Goal: Navigation & Orientation: Find specific page/section

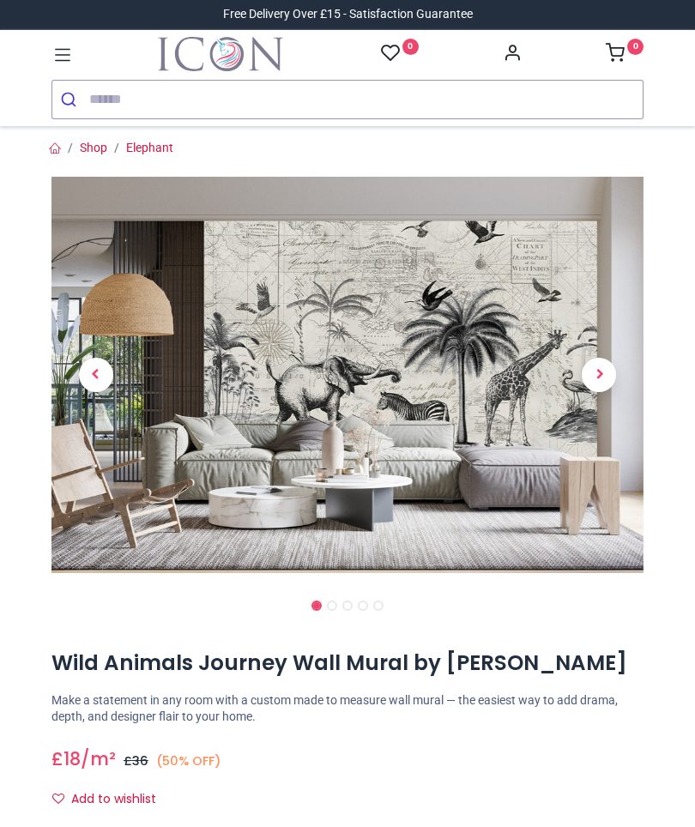
click at [97, 152] on link "Shop" at bounding box center [93, 148] width 27 height 14
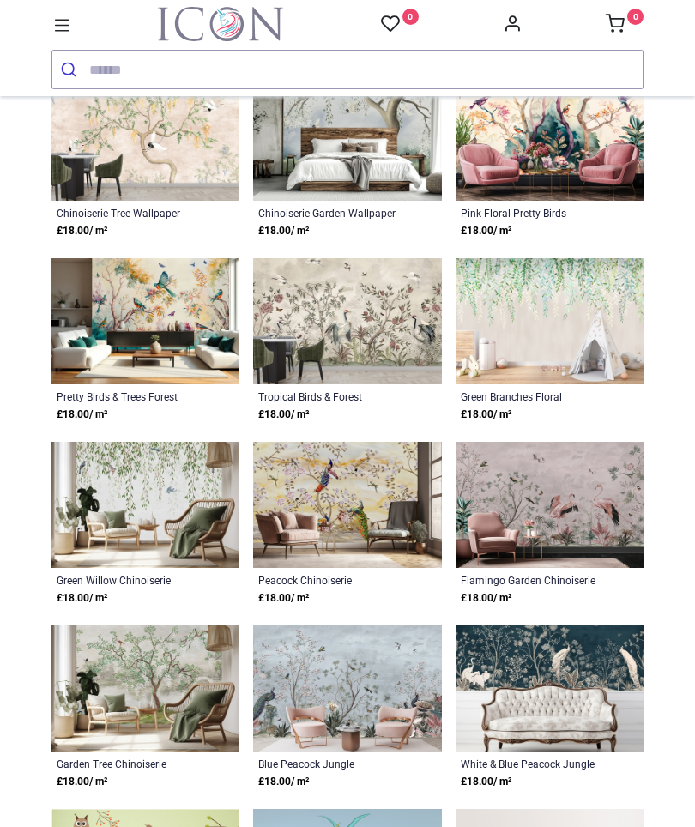
scroll to position [188, 0]
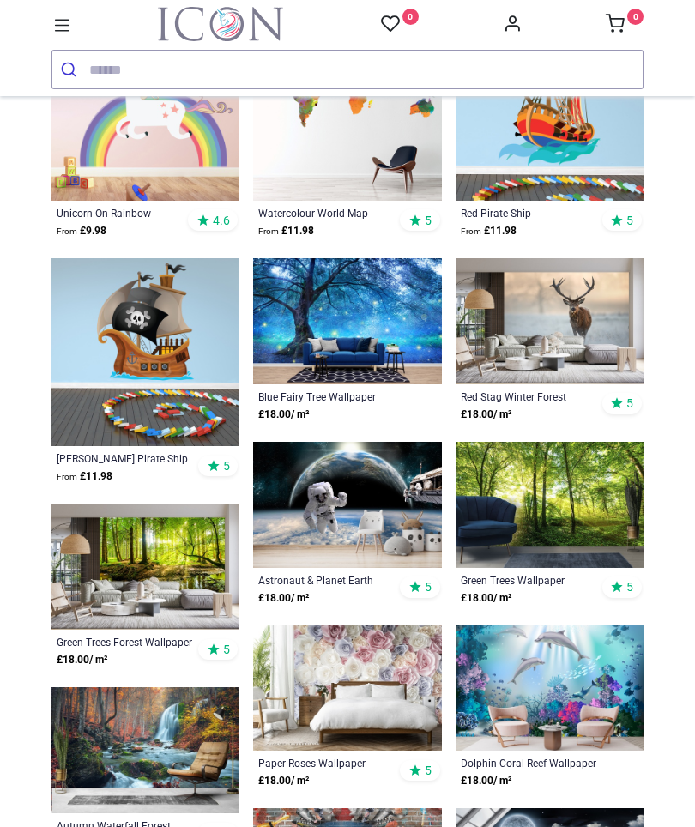
scroll to position [1963, 0]
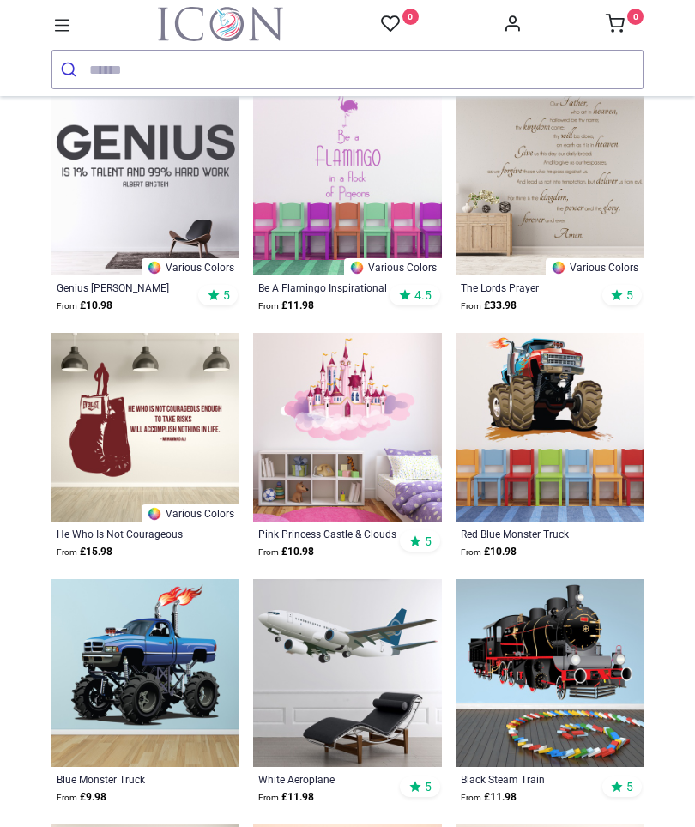
scroll to position [4595, 0]
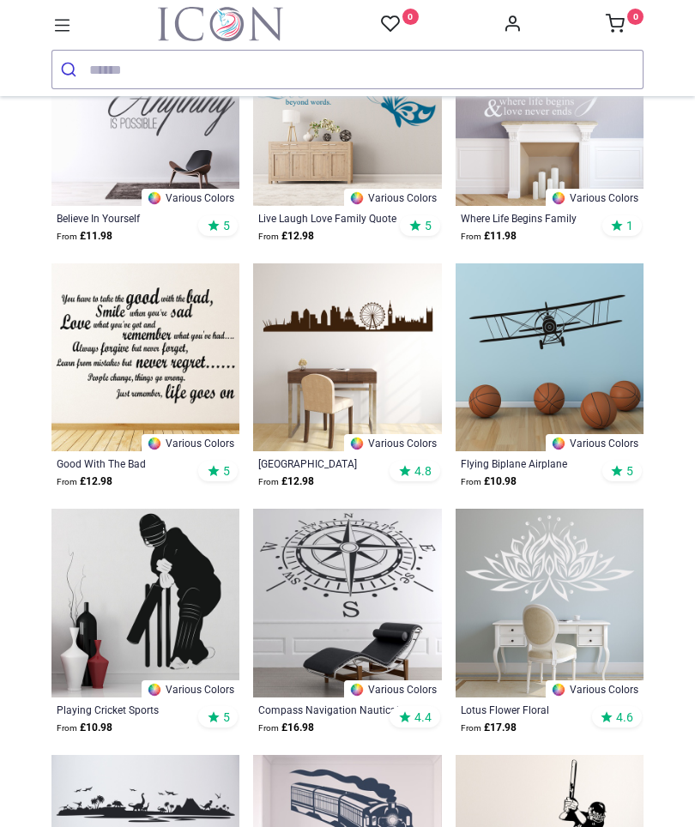
scroll to position [6616, 0]
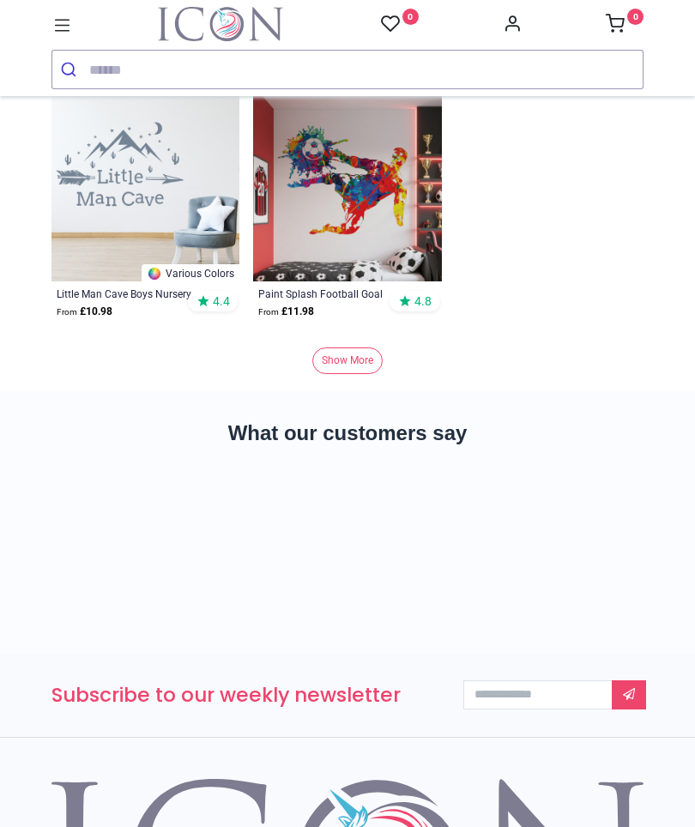
scroll to position [10476, 0]
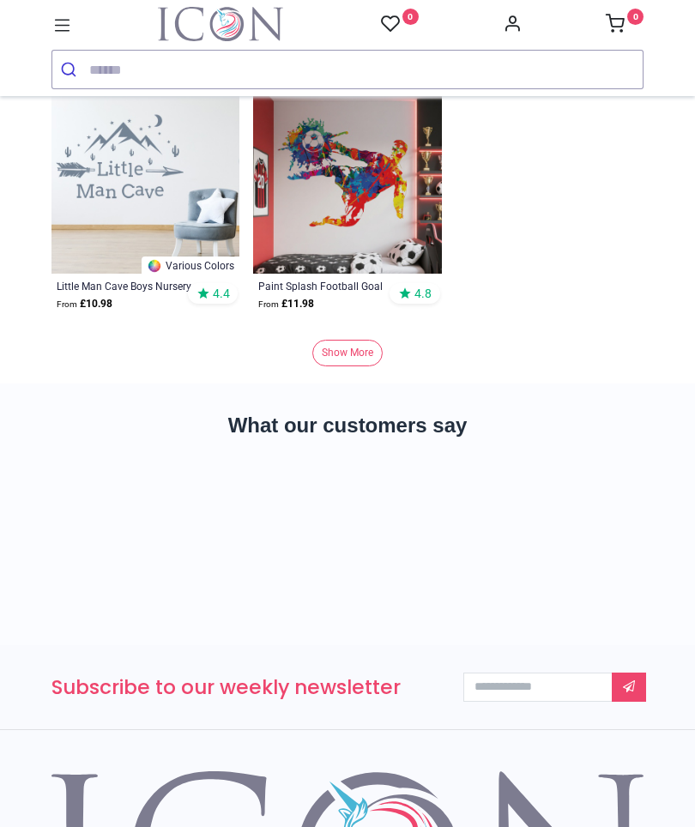
click at [354, 356] on link "Show More" at bounding box center [347, 353] width 70 height 27
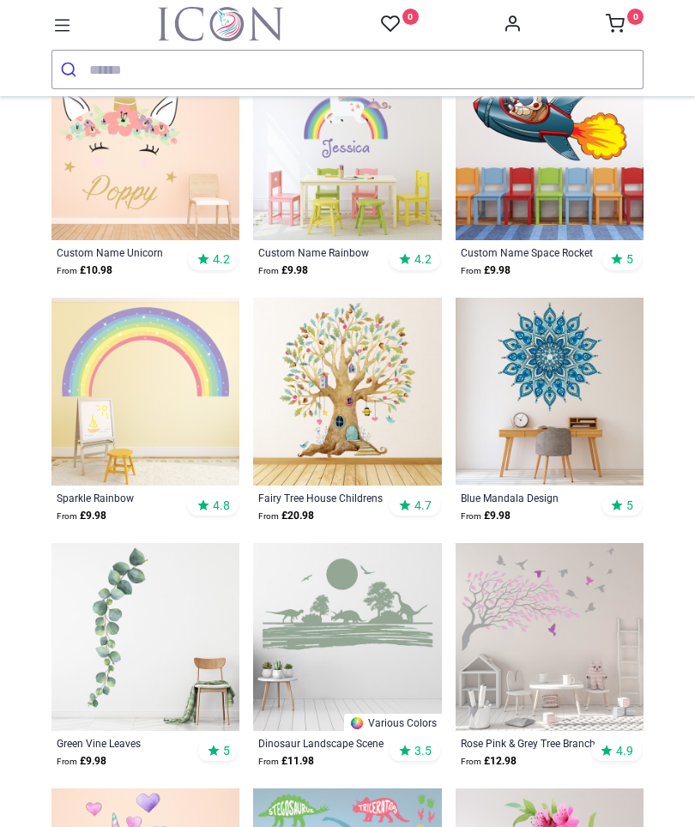
scroll to position [11493, 0]
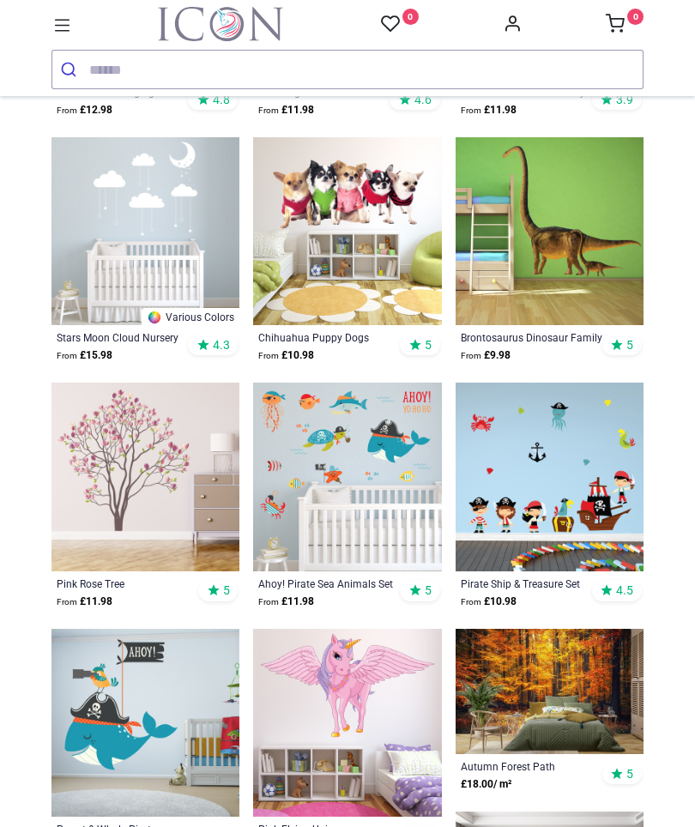
scroll to position [14110, 0]
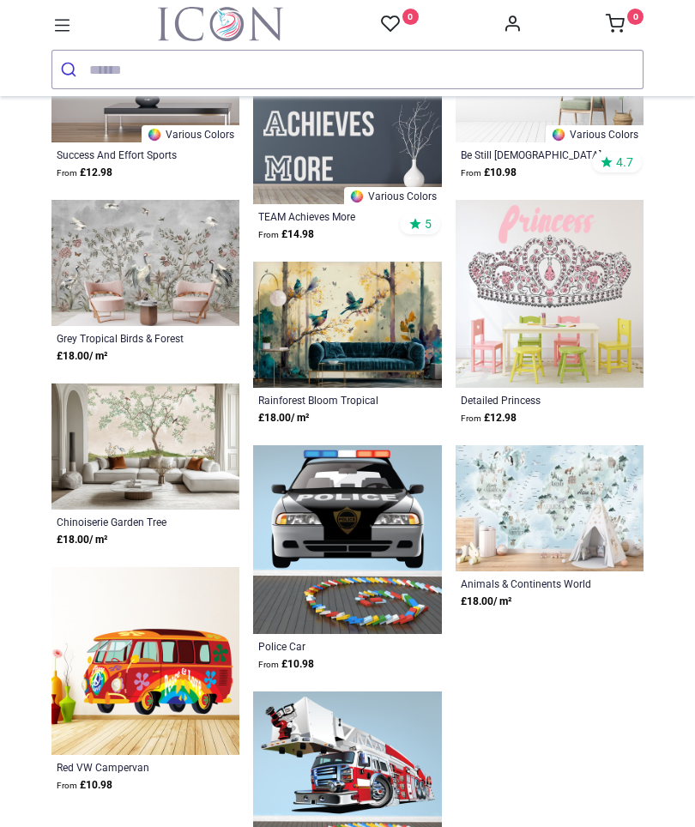
scroll to position [16374, 0]
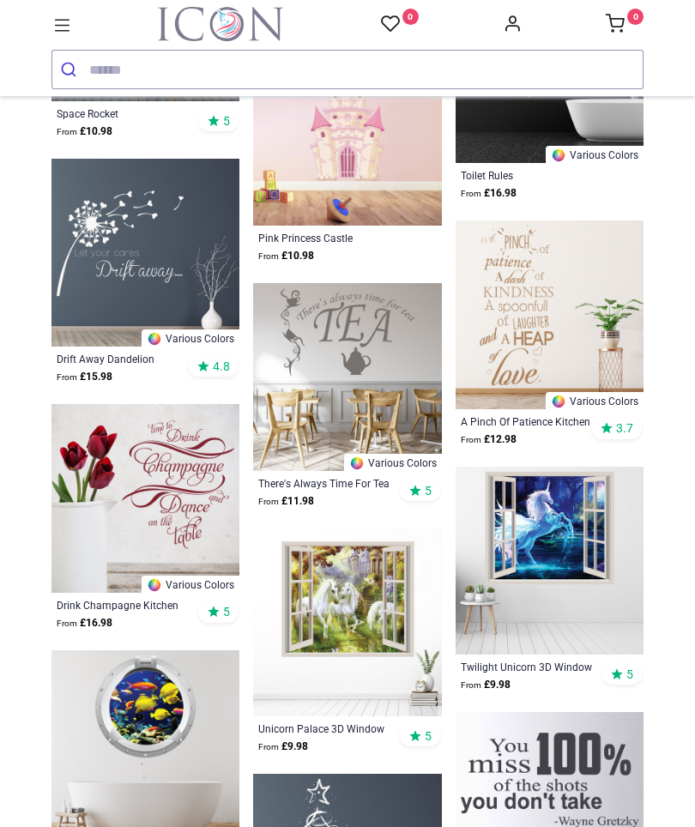
scroll to position [17518, 0]
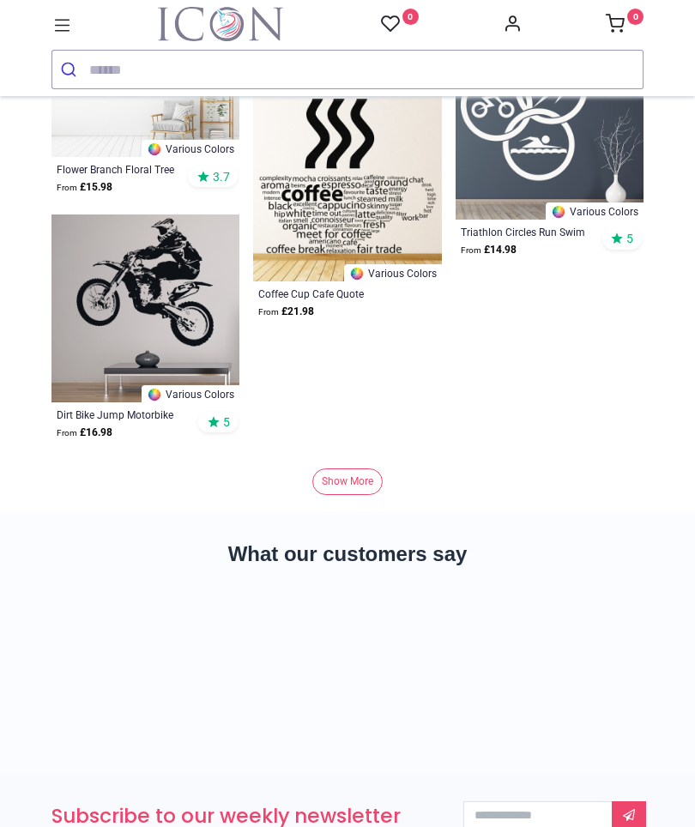
scroll to position [21389, 0]
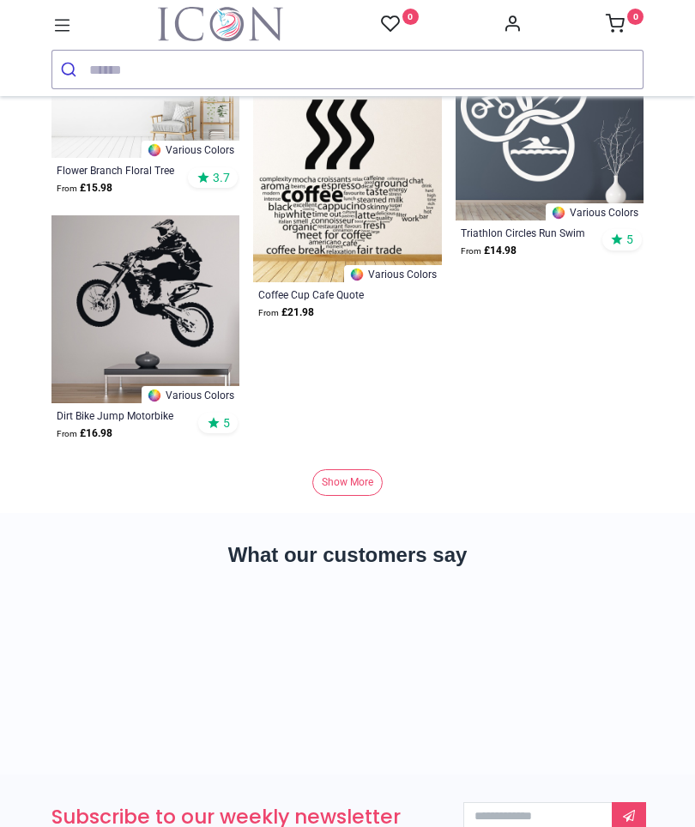
click at [340, 492] on link "Show More" at bounding box center [347, 482] width 70 height 27
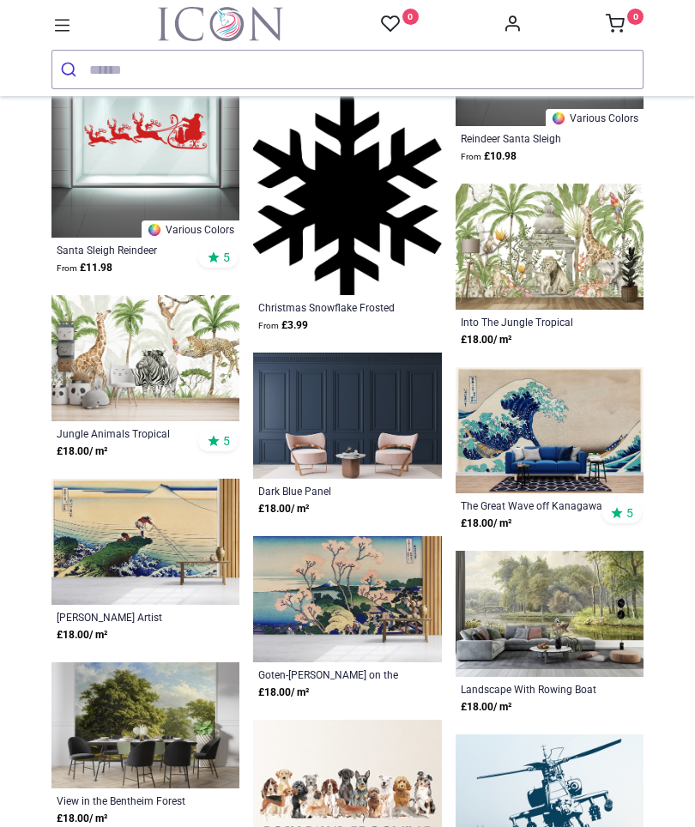
scroll to position [24112, 0]
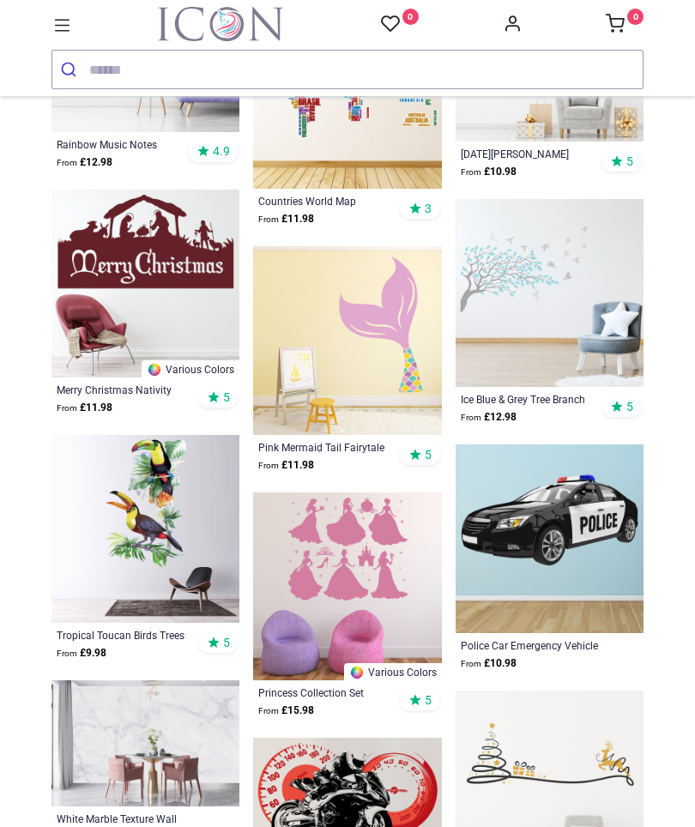
scroll to position [31742, 0]
